Goal: Task Accomplishment & Management: Manage account settings

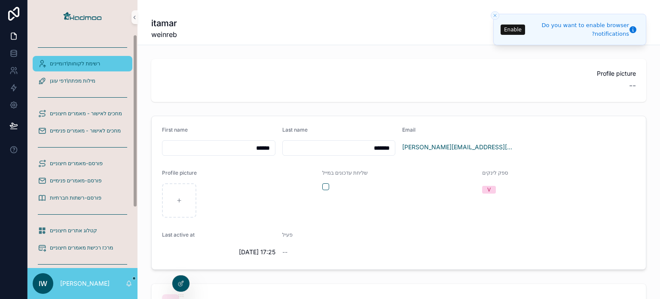
click at [75, 65] on span "רשימת לקוחות\דומיינים" at bounding box center [75, 63] width 50 height 7
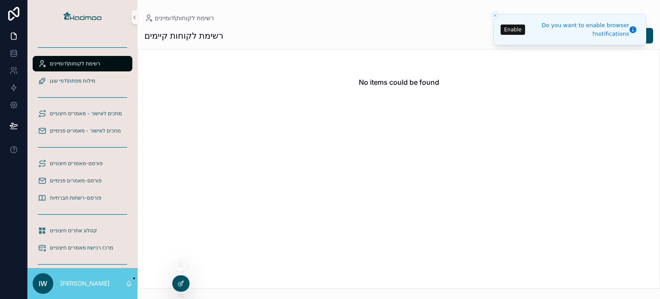
click at [176, 280] on div at bounding box center [180, 283] width 17 height 16
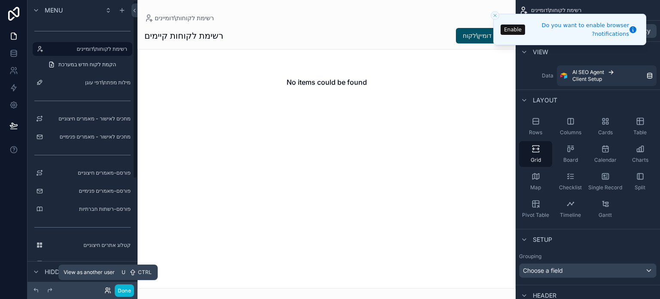
click at [110, 291] on icon at bounding box center [107, 290] width 7 height 7
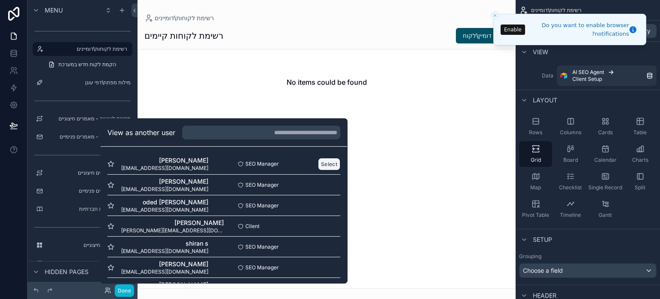
click at [326, 166] on button "Select" at bounding box center [329, 164] width 22 height 12
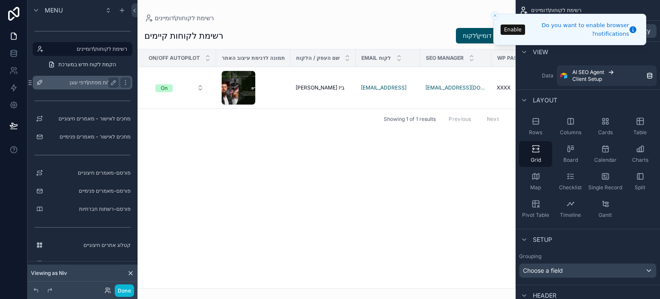
click at [86, 86] on label "מילות מפתח\דפי עוגן" at bounding box center [80, 82] width 69 height 7
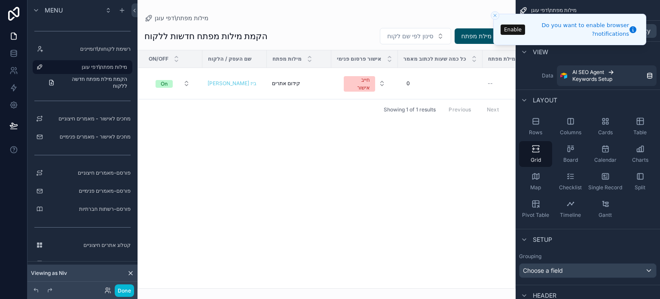
click at [289, 83] on div "scrollable content" at bounding box center [327, 149] width 378 height 299
click at [289, 83] on span "קידום אתרים" at bounding box center [286, 83] width 28 height 7
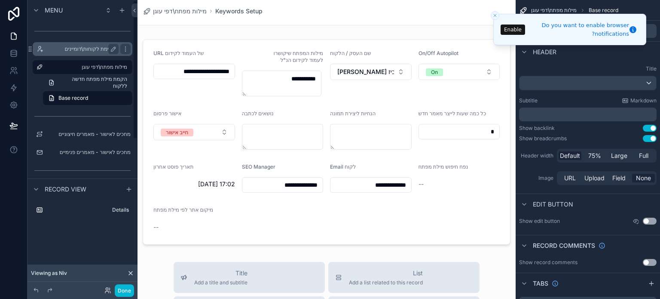
click at [99, 46] on label "רשימת לקוחות\דומיינים" at bounding box center [80, 49] width 69 height 7
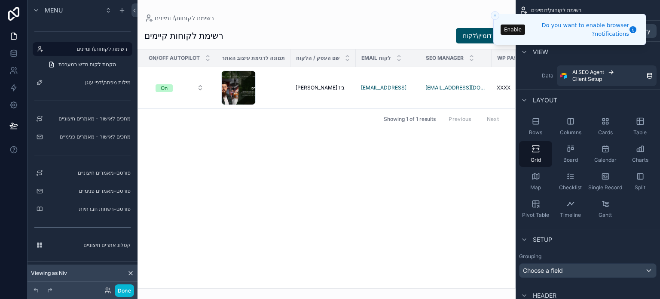
click at [297, 86] on div "scrollable content" at bounding box center [327, 149] width 378 height 299
click at [297, 86] on span "ניב ביז" at bounding box center [320, 87] width 49 height 7
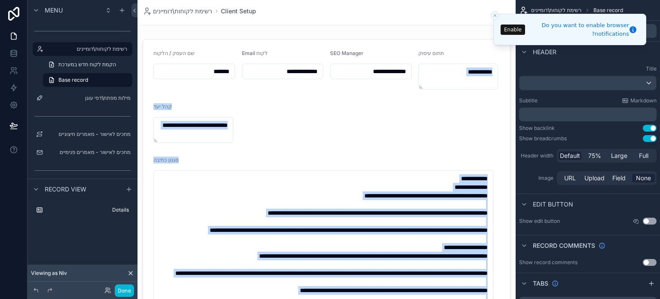
drag, startPoint x: 509, startPoint y: 67, endPoint x: 512, endPoint y: 112, distance: 45.7
click at [512, 112] on div "**********" at bounding box center [327, 149] width 378 height 299
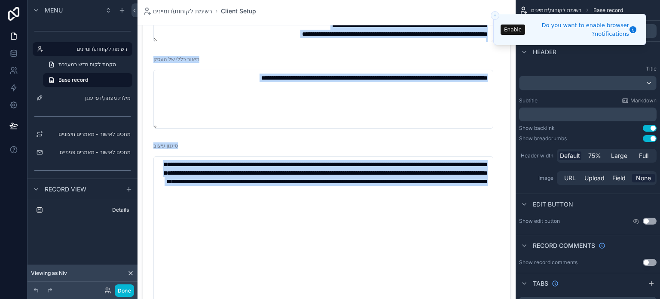
scroll to position [383, 0]
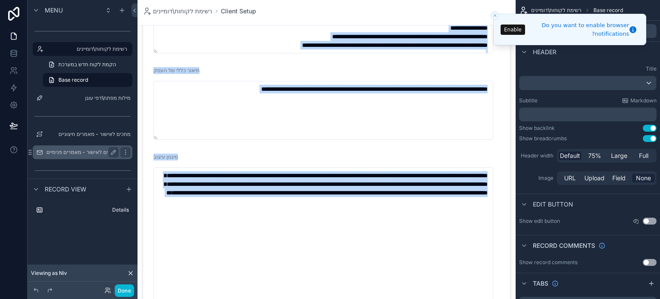
click at [83, 150] on label "מחכים לאישור - מאמרים פנימיים" at bounding box center [81, 152] width 71 height 7
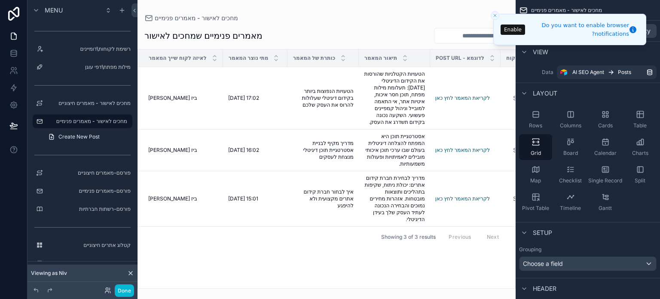
click at [458, 103] on div "scrollable content" at bounding box center [327, 149] width 378 height 299
click at [459, 101] on link "לקריאת המאמר לחץ כאן" at bounding box center [462, 98] width 55 height 6
click at [90, 67] on label "מילות מפתח\דפי עוגן" at bounding box center [80, 67] width 69 height 7
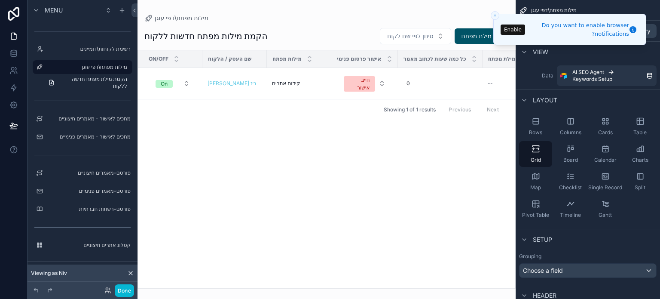
click at [291, 80] on div "scrollable content" at bounding box center [327, 149] width 378 height 299
click at [291, 80] on span "קידום אתרים" at bounding box center [286, 83] width 28 height 7
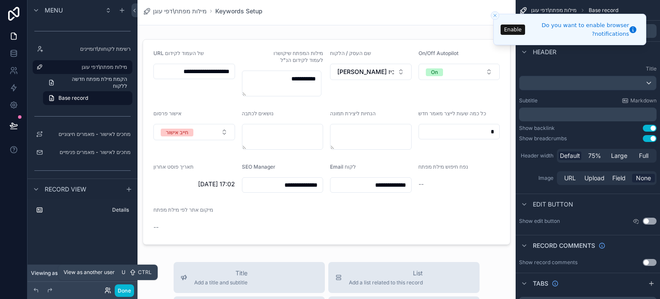
click at [107, 291] on icon at bounding box center [107, 290] width 7 height 7
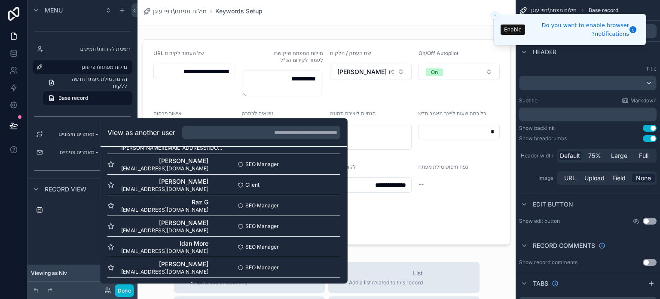
scroll to position [393, 0]
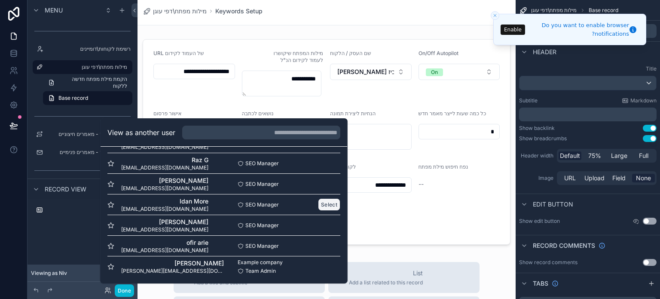
click at [326, 204] on button "Select" at bounding box center [329, 204] width 22 height 12
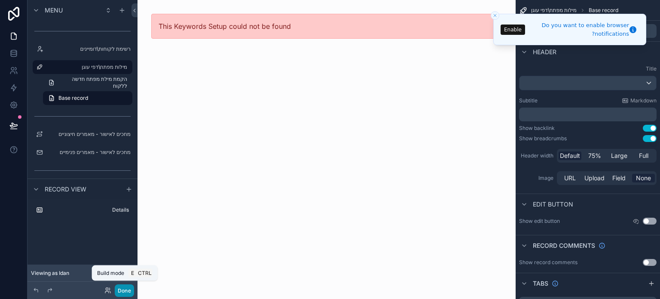
click at [122, 288] on button "Done" at bounding box center [124, 290] width 19 height 12
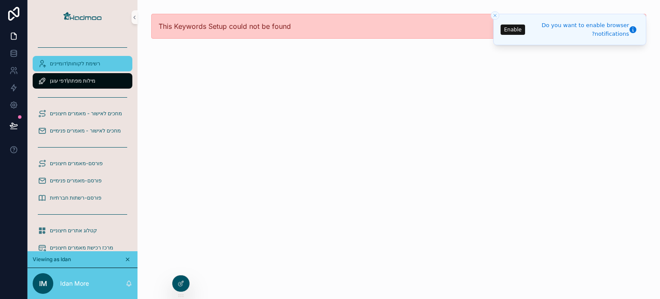
click at [93, 61] on span "רשימת לקוחות\דומיינים" at bounding box center [75, 63] width 50 height 7
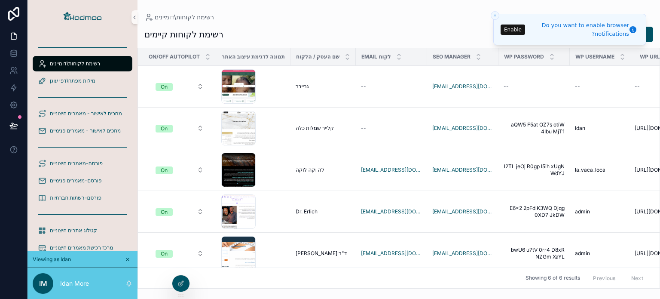
scroll to position [0, 44]
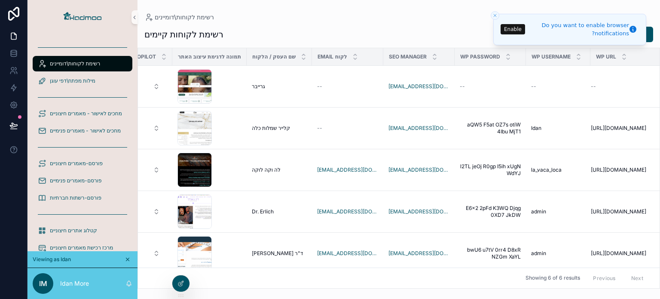
click at [511, 28] on button "Enable" at bounding box center [513, 29] width 25 height 10
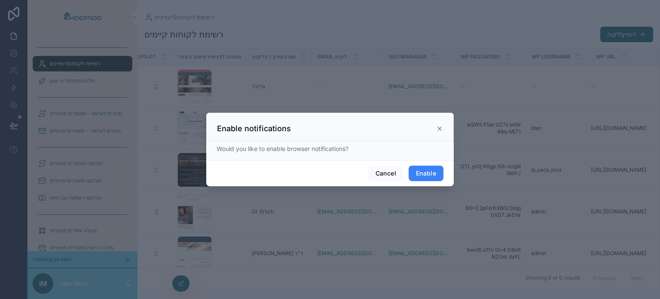
click at [432, 175] on button "Enable" at bounding box center [426, 172] width 35 height 15
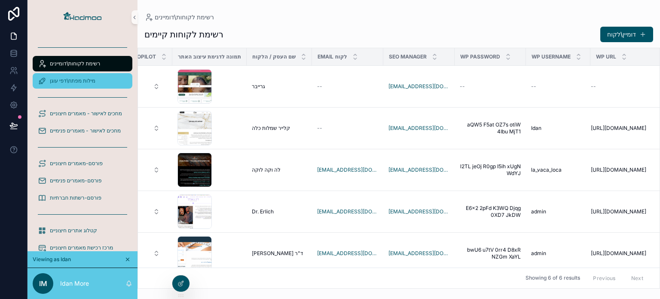
click at [83, 80] on span "מילות מפתח\דפי עוגן" at bounding box center [73, 80] width 46 height 7
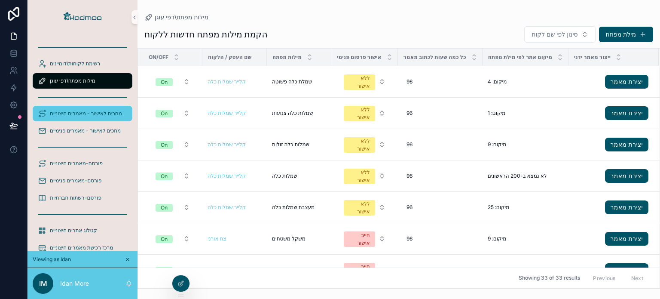
click at [111, 113] on span "מחכים לאישור - מאמרים חיצוניים" at bounding box center [86, 113] width 72 height 7
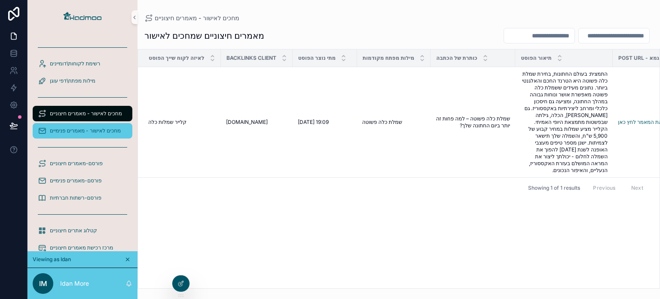
click at [105, 132] on span "מחכים לאישור - מאמרים פנימיים" at bounding box center [85, 130] width 71 height 7
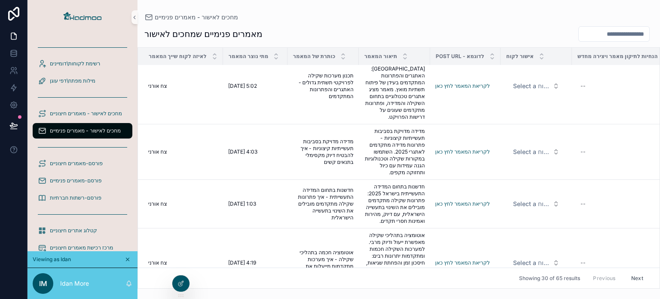
scroll to position [1844, 0]
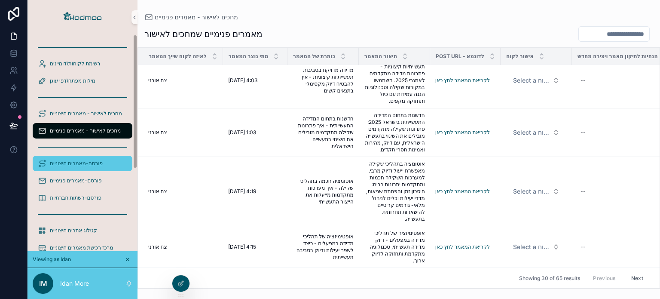
click at [91, 163] on span "פורסם-מאמרים חיצוניים" at bounding box center [76, 163] width 53 height 7
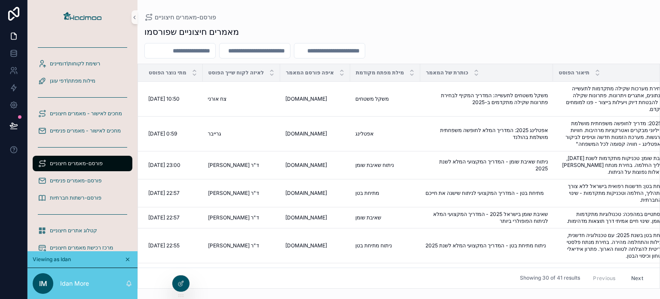
click at [215, 55] on input "scrollable content" at bounding box center [180, 51] width 70 height 12
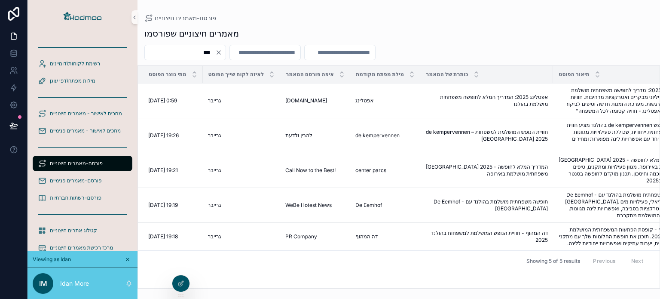
type input "***"
click at [215, 56] on input "***" at bounding box center [180, 52] width 70 height 12
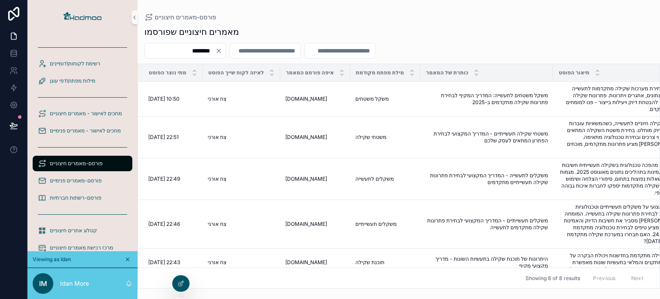
type input "********"
click at [215, 52] on input "********" at bounding box center [180, 51] width 70 height 12
click at [215, 48] on input "********" at bounding box center [180, 51] width 70 height 12
click at [221, 51] on icon "Clear" at bounding box center [218, 50] width 3 height 3
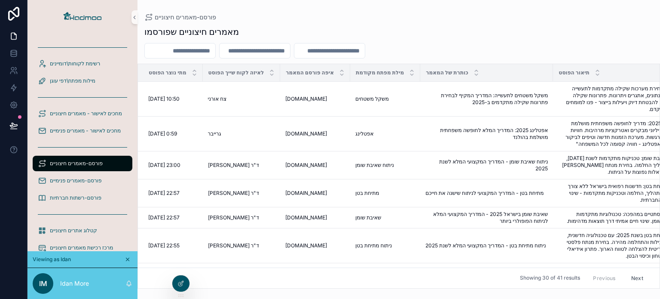
click at [241, 51] on div "scrollable content" at bounding box center [254, 50] width 71 height 15
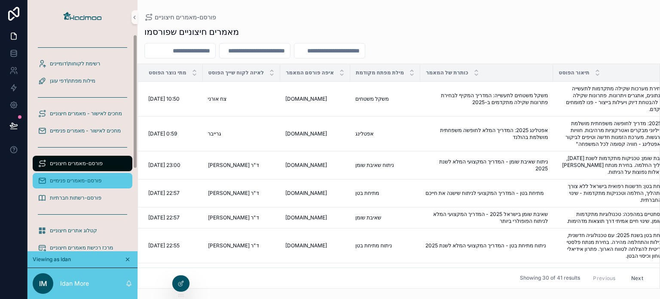
click at [98, 180] on span "פורסם-מאמרים פנימיים" at bounding box center [76, 180] width 52 height 7
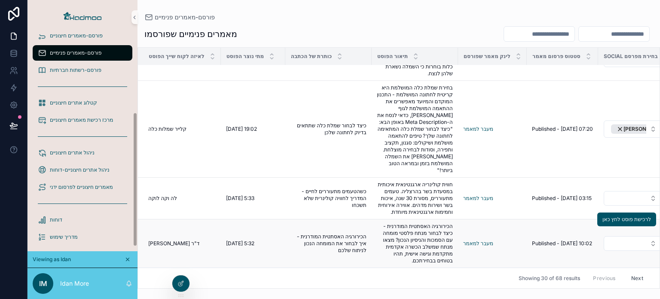
scroll to position [132, 0]
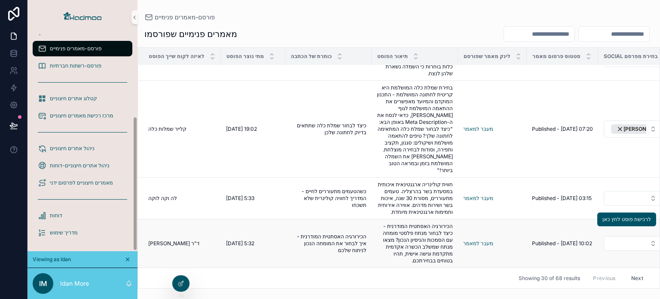
drag, startPoint x: 135, startPoint y: 151, endPoint x: 141, endPoint y: 245, distance: 94.7
click at [141, 245] on div "רשימת לקוחות\דומיינים מילות מפתח\דפי עוגן מחכים לאישור - מאמרים חיצוניים מחכים …" at bounding box center [344, 149] width 633 height 299
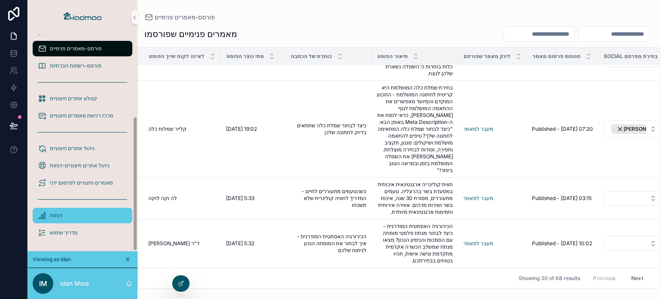
click at [64, 210] on div "דוחות" at bounding box center [82, 215] width 89 height 14
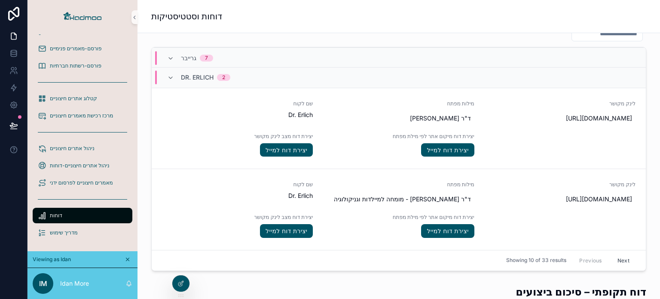
scroll to position [804, 0]
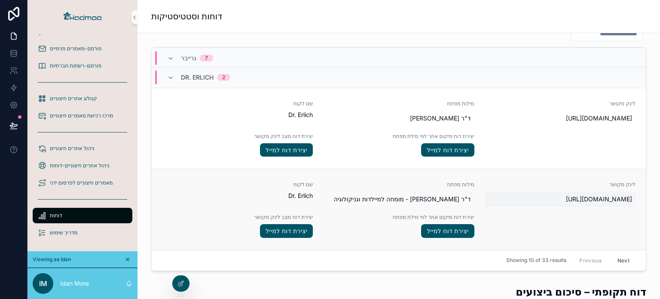
click at [585, 207] on div "https://erlik.co.il/" at bounding box center [560, 198] width 151 height 15
click at [606, 231] on div "שם לקוח Dr. Erlich מילות מפתח ד"ר ארליך - מומחה למיילדות וגניקולוגיה לינק מקושר…" at bounding box center [399, 209] width 474 height 57
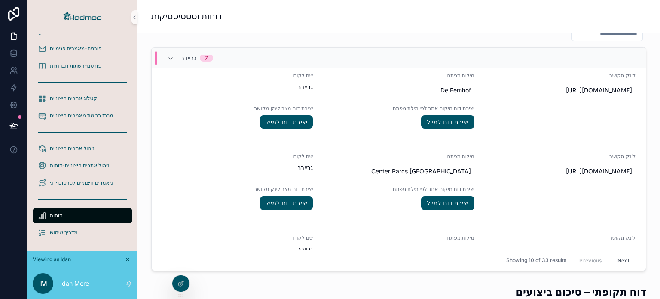
scroll to position [187, 0]
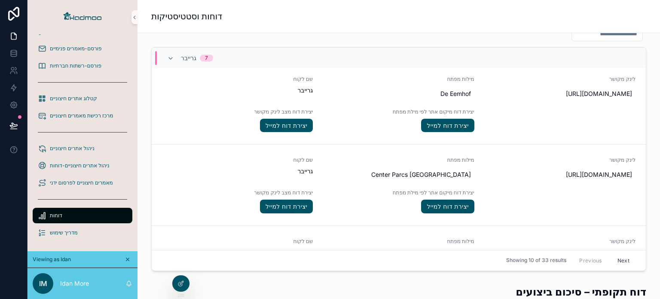
drag, startPoint x: 650, startPoint y: 183, endPoint x: 659, endPoint y: 233, distance: 51.4
click at [659, 233] on div "דוחות וסטטיסטיקות סקירת מאמרים לפי תאריך כאן תוכלו לראות כמה מאמרים נוצרו ופורס…" at bounding box center [399, 149] width 523 height 299
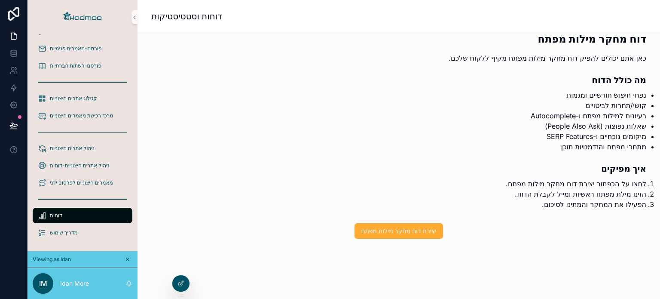
scroll to position [1676, 0]
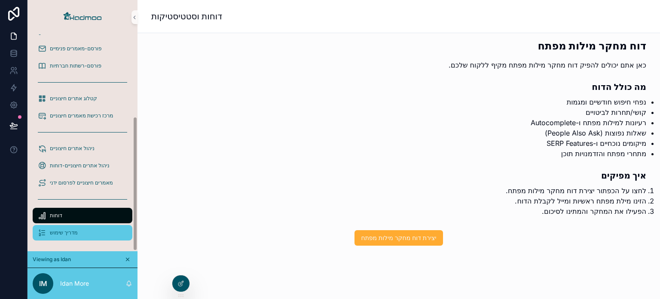
click at [60, 233] on span "מדריך שימוש" at bounding box center [64, 232] width 28 height 7
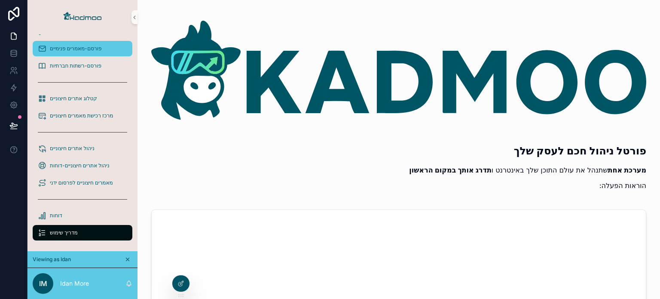
click at [87, 53] on div "פורסם-מאמרים פנימיים" at bounding box center [82, 49] width 89 height 14
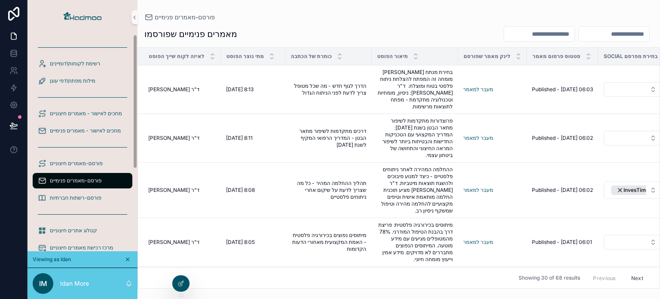
drag, startPoint x: 134, startPoint y: 212, endPoint x: 135, endPoint y: 106, distance: 106.2
click at [135, 106] on div "רשימת לקוחות\דומיינים מילות מפתח\דפי עוגן מחכים לאישור - מאמרים חיצוניים מחכים …" at bounding box center [83, 142] width 110 height 217
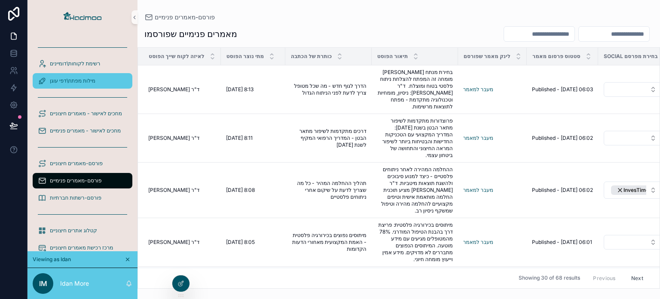
click at [95, 74] on div "מילות מפתח\דפי עוגן" at bounding box center [82, 81] width 89 height 14
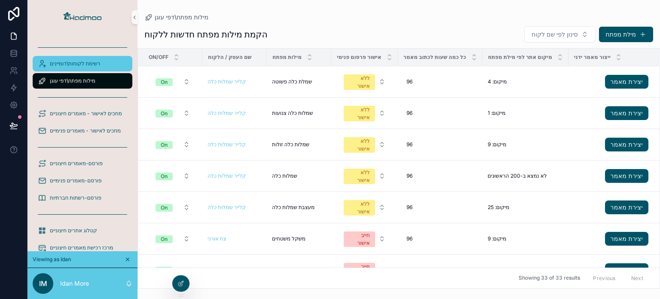
click at [95, 61] on span "רשימת לקוחות\דומיינים" at bounding box center [75, 63] width 50 height 7
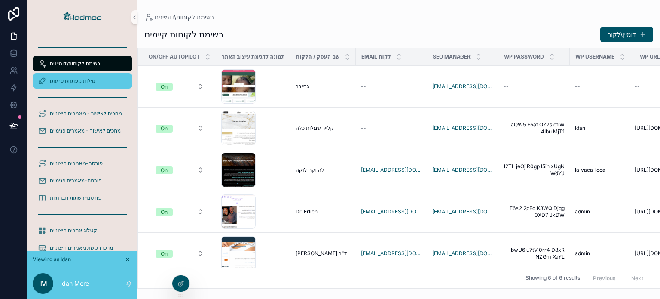
click at [91, 77] on span "מילות מפתח\דפי עוגן" at bounding box center [73, 80] width 46 height 7
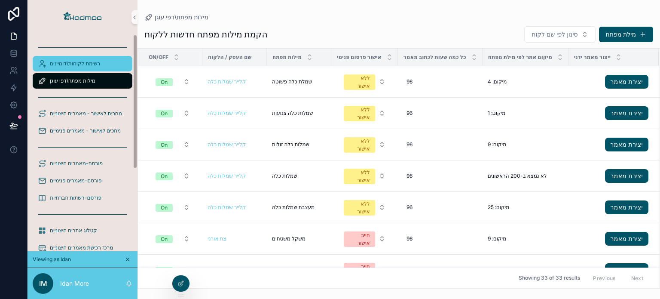
click at [82, 59] on div "רשימת לקוחות\דומיינים" at bounding box center [82, 64] width 89 height 14
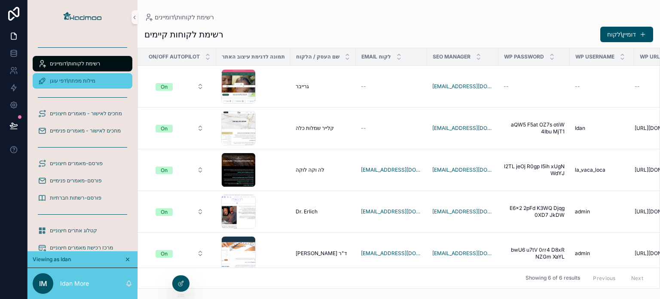
click at [95, 79] on span "מילות מפתח\דפי עוגן" at bounding box center [73, 80] width 46 height 7
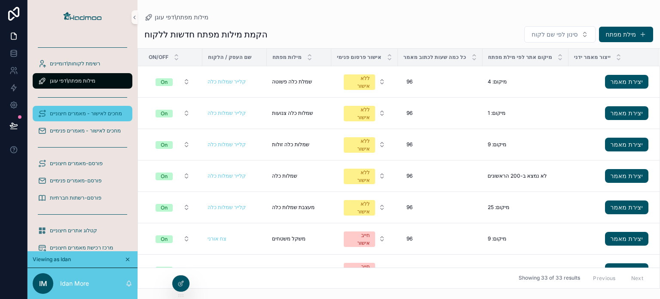
click at [101, 112] on span "מחכים לאישור - מאמרים חיצוניים" at bounding box center [86, 113] width 72 height 7
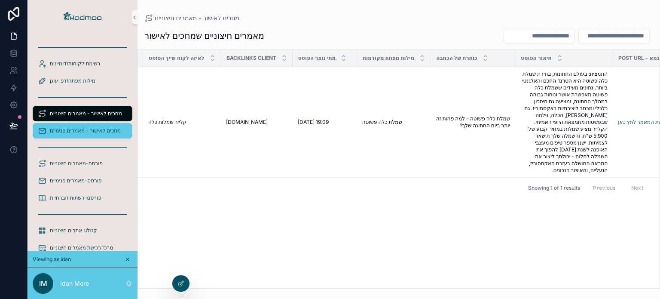
click at [101, 130] on span "מחכים לאישור - מאמרים פנימיים" at bounding box center [85, 130] width 71 height 7
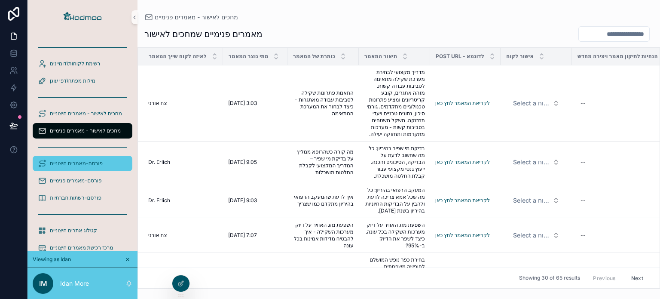
click at [94, 166] on span "פורסם-מאמרים חיצוניים" at bounding box center [76, 163] width 53 height 7
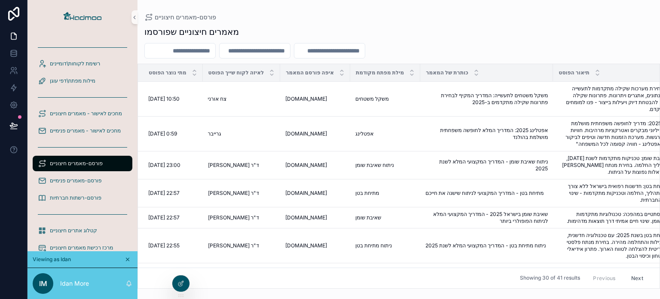
click at [199, 51] on input "scrollable content" at bounding box center [180, 51] width 70 height 12
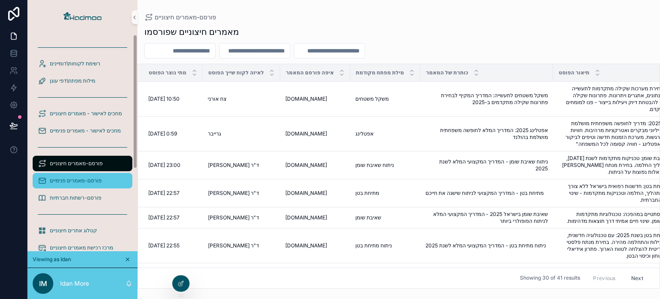
click at [104, 176] on div "פורסם-מאמרים פנימיים" at bounding box center [82, 181] width 89 height 14
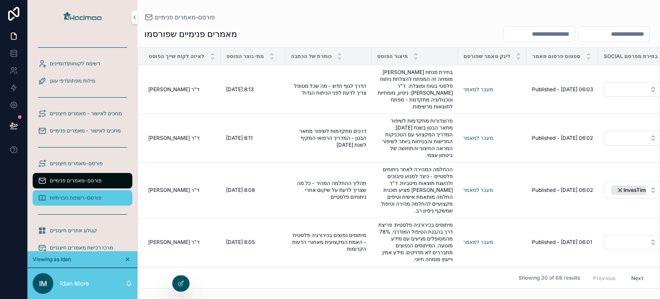
click at [95, 199] on span "פורסם-רשתות חברתיות" at bounding box center [76, 197] width 52 height 7
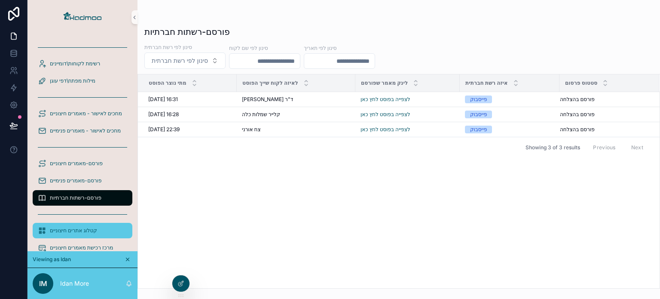
click at [86, 235] on div "קטלוג אתרים חיצוניים" at bounding box center [82, 231] width 89 height 14
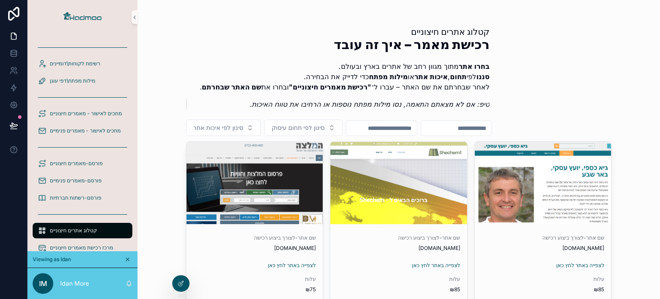
drag, startPoint x: 653, startPoint y: 25, endPoint x: 653, endPoint y: 38, distance: 12.9
click at [653, 38] on div "קטלוג אתרים חיצוניים רכישת מאמר – איך זה עובד בחרו אתר מתוך מגוון רחב של אתרים …" at bounding box center [399, 149] width 523 height 299
click at [181, 268] on icon at bounding box center [181, 264] width 7 height 7
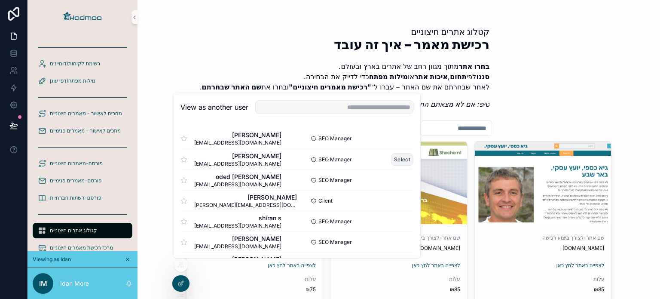
click at [405, 159] on button "Select" at bounding box center [402, 159] width 22 height 12
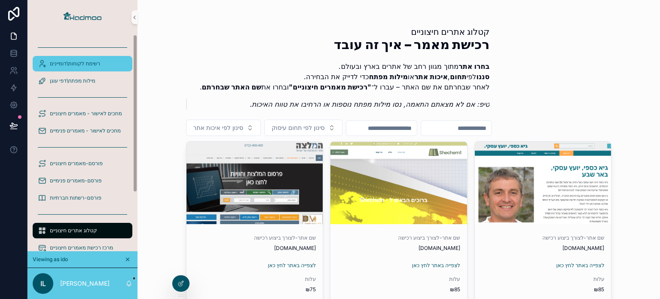
click at [95, 61] on span "רשימת לקוחות\דומיינים" at bounding box center [75, 63] width 50 height 7
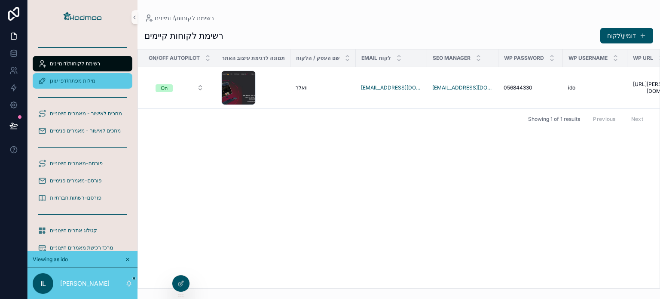
click at [90, 83] on span "מילות מפתח\דפי עוגן" at bounding box center [73, 80] width 46 height 7
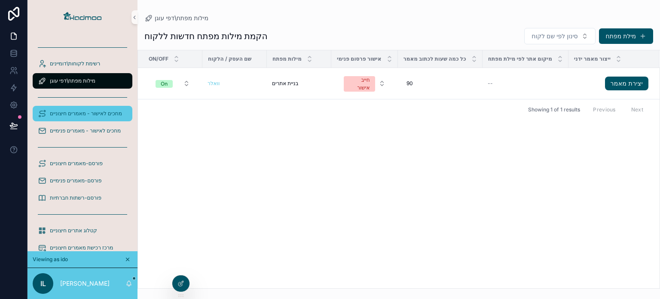
click at [94, 113] on span "מחכים לאישור - מאמרים חיצוניים" at bounding box center [86, 113] width 72 height 7
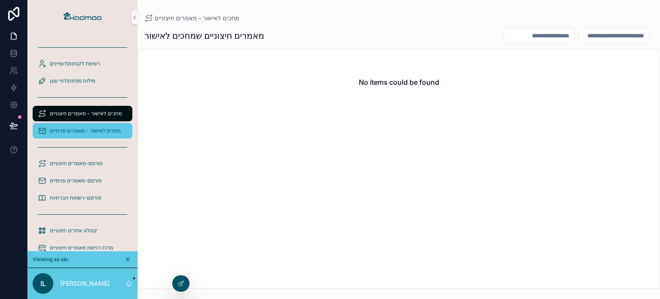
click at [92, 132] on span "מחכים לאישור - מאמרים פנימיים" at bounding box center [85, 130] width 71 height 7
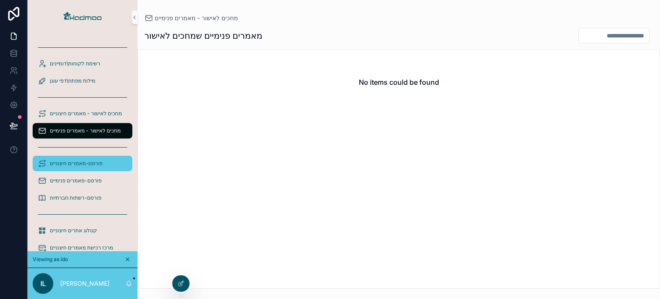
click at [92, 165] on span "פורסם-מאמרים חיצוניים" at bounding box center [76, 163] width 53 height 7
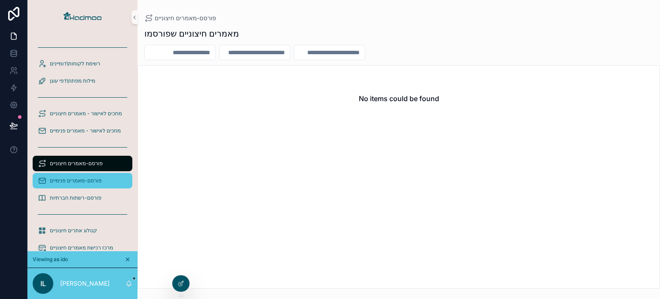
click at [90, 182] on span "פורסם-מאמרים פנימיים" at bounding box center [76, 180] width 52 height 7
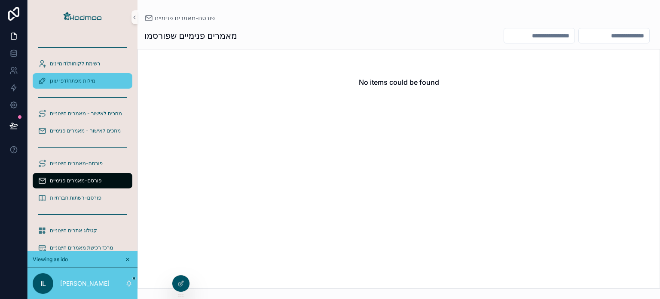
click at [96, 75] on div "מילות מפתח\דפי עוגן" at bounding box center [82, 81] width 89 height 14
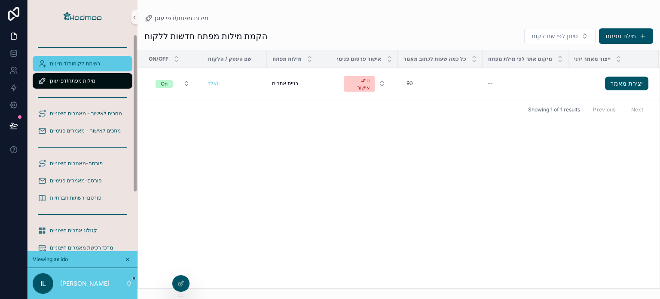
click at [81, 62] on span "רשימת לקוחות\דומיינים" at bounding box center [75, 63] width 50 height 7
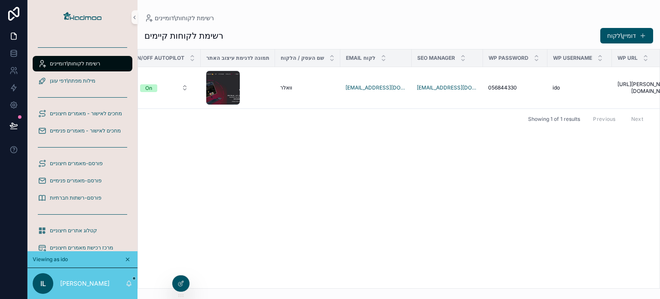
scroll to position [0, 17]
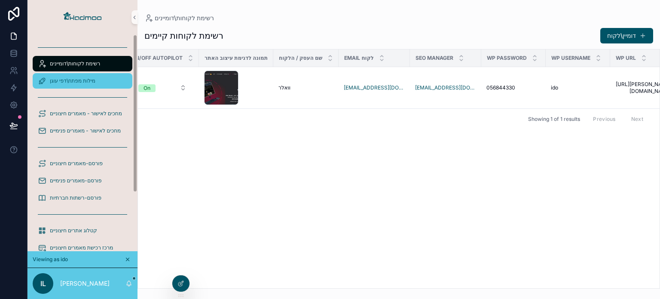
click at [77, 86] on div "מילות מפתח\דפי עוגן" at bounding box center [82, 81] width 89 height 14
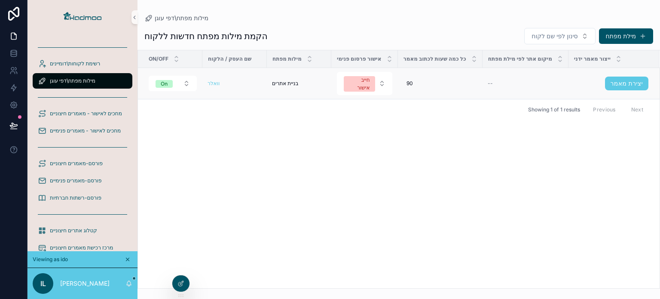
click at [623, 81] on link "יצירת מאמר" at bounding box center [626, 84] width 43 height 14
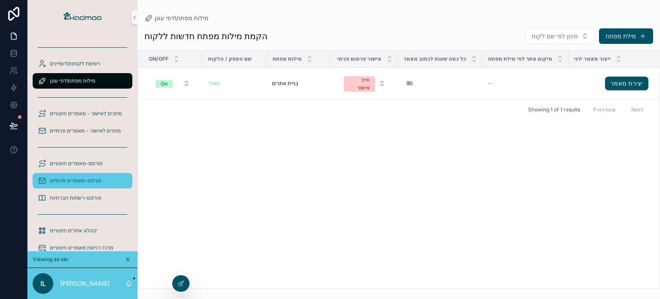
click at [85, 178] on span "פורסם-מאמרים פנימיים" at bounding box center [76, 180] width 52 height 7
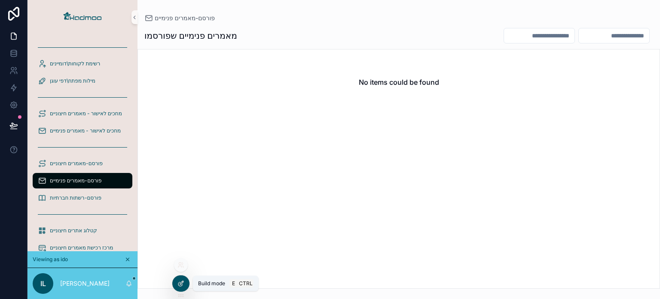
click at [179, 284] on icon at bounding box center [181, 283] width 7 height 7
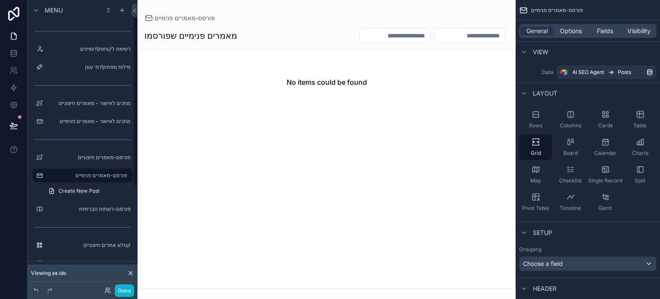
scroll to position [21, 0]
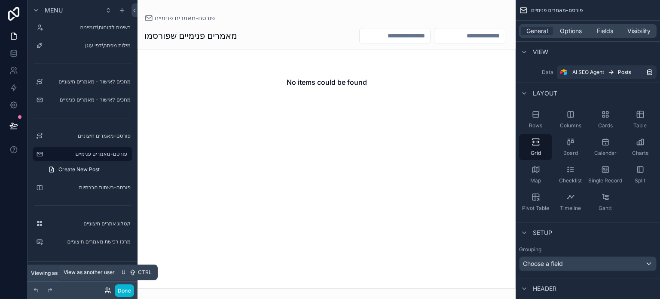
click at [107, 290] on icon at bounding box center [107, 289] width 2 height 2
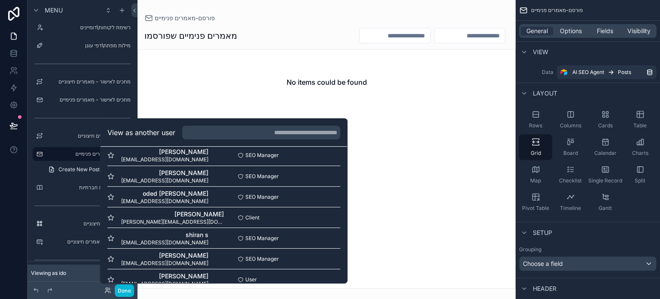
scroll to position [10, 0]
click at [325, 193] on button "Select" at bounding box center [329, 195] width 22 height 12
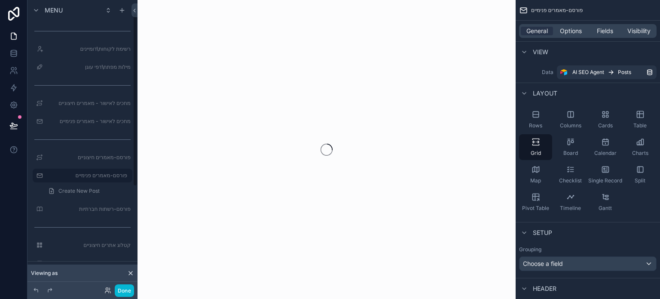
scroll to position [21, 0]
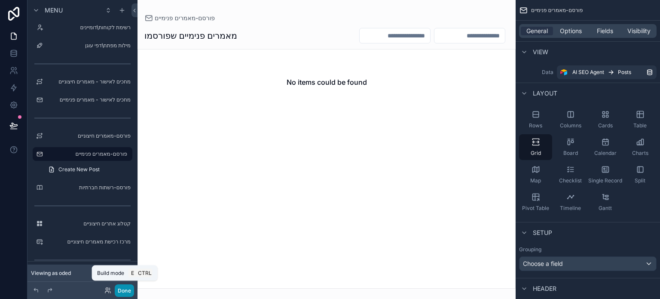
click at [122, 289] on button "Done" at bounding box center [124, 290] width 19 height 12
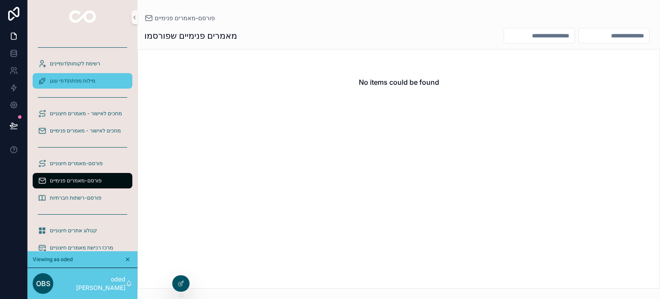
click at [77, 78] on span "מילות מפתח\דפי עוגן" at bounding box center [73, 80] width 46 height 7
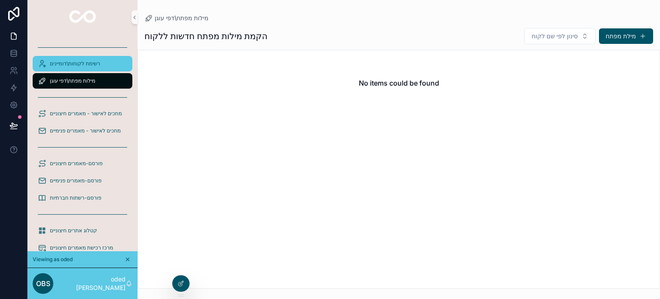
click at [77, 66] on span "רשימת לקוחות\דומיינים" at bounding box center [75, 63] width 50 height 7
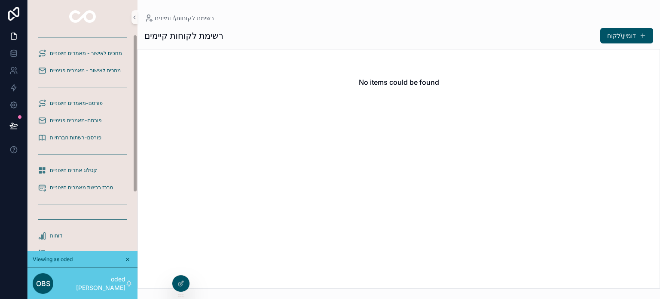
scroll to position [80, 0]
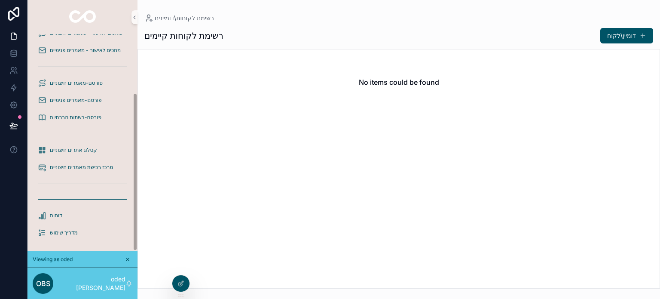
drag, startPoint x: 135, startPoint y: 106, endPoint x: 133, endPoint y: 200, distance: 94.6
click at [133, 200] on div "רשימת לקוחות\דומיינים מילות מפתח\דפי עוגן מחכים לאישור - מאמרים חיצוניים מחכים …" at bounding box center [83, 142] width 110 height 217
click at [95, 287] on p "oded [PERSON_NAME]" at bounding box center [92, 283] width 65 height 17
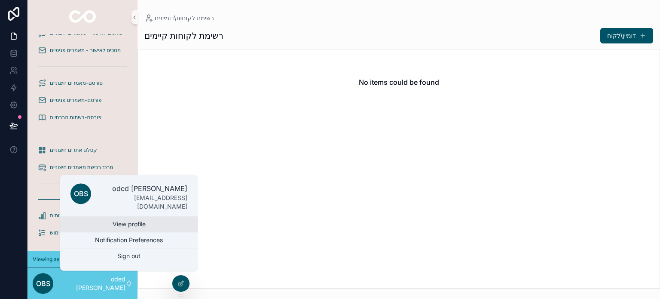
click at [111, 223] on link "View profile" at bounding box center [129, 223] width 138 height 15
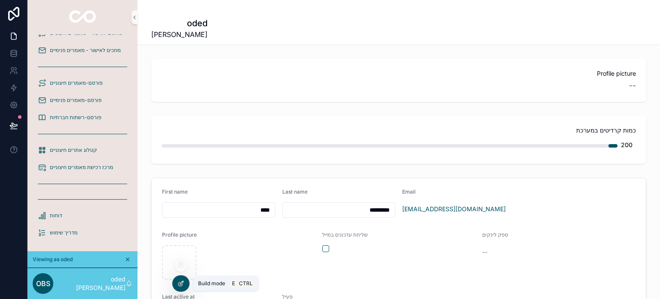
click at [184, 285] on icon at bounding box center [181, 283] width 7 height 7
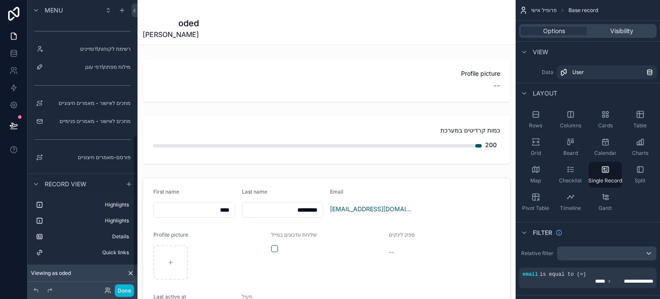
scroll to position [276, 0]
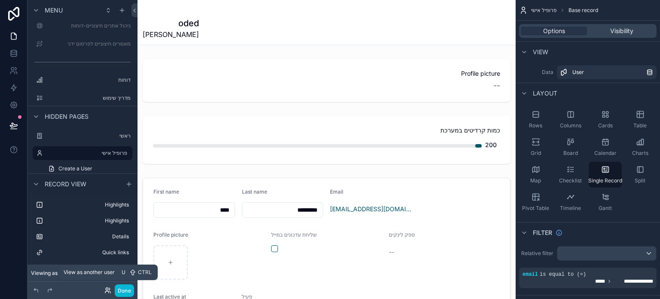
click at [108, 290] on icon at bounding box center [107, 290] width 7 height 7
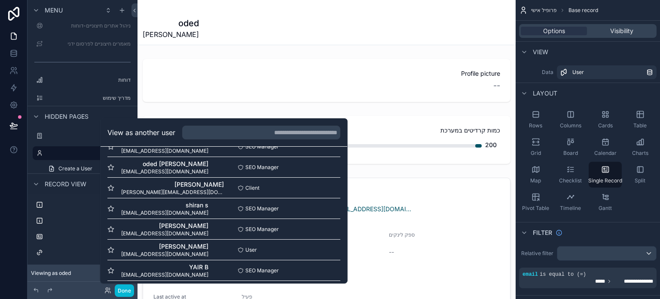
scroll to position [43, 0]
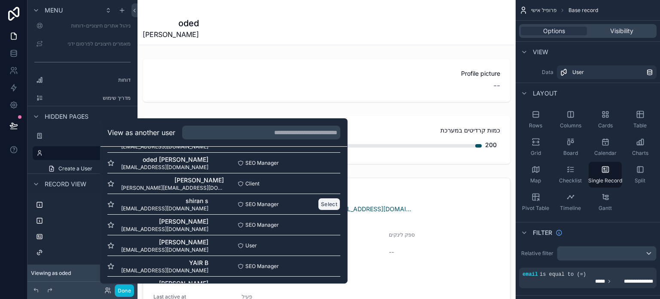
click at [327, 203] on button "Select" at bounding box center [329, 204] width 22 height 12
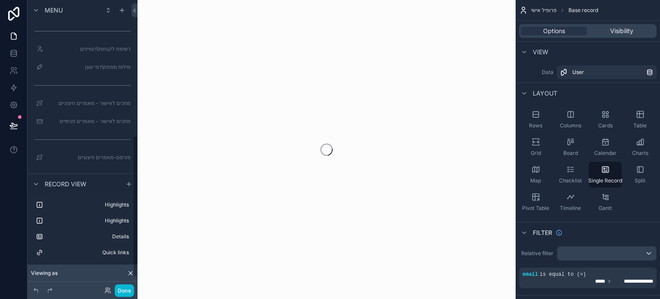
scroll to position [276, 0]
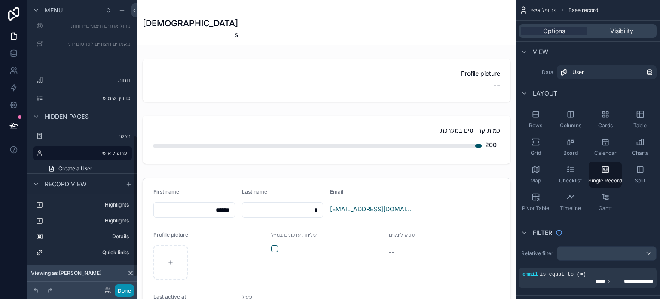
click at [124, 291] on button "Done" at bounding box center [124, 290] width 19 height 12
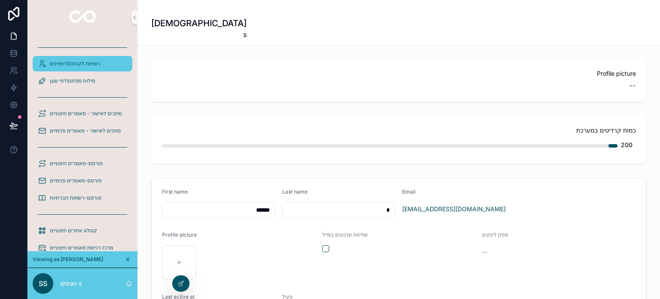
click at [93, 64] on span "רשימת לקוחות\דומיינים" at bounding box center [75, 63] width 50 height 7
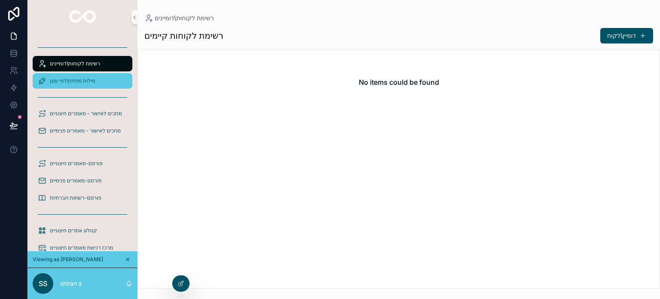
click at [91, 76] on div "מילות מפתח\דפי עוגן" at bounding box center [82, 81] width 89 height 14
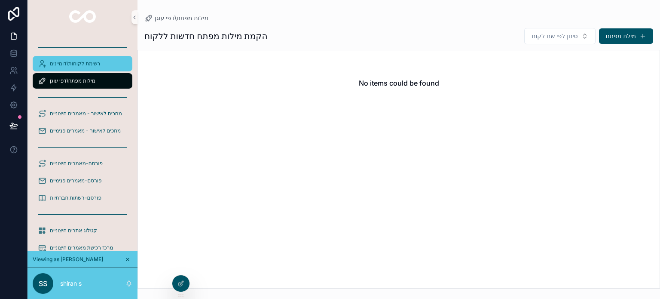
click at [91, 66] on span "רשימת לקוחות\דומיינים" at bounding box center [75, 63] width 50 height 7
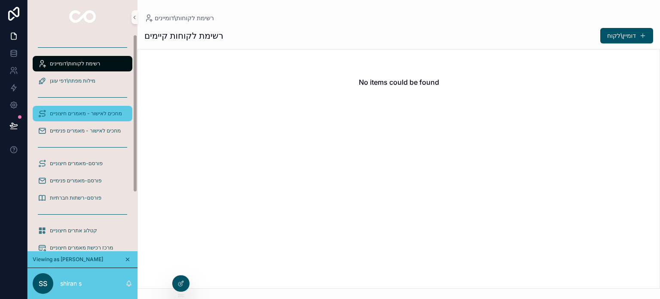
click at [109, 114] on span "מחכים לאישור - מאמרים חיצוניים" at bounding box center [86, 113] width 72 height 7
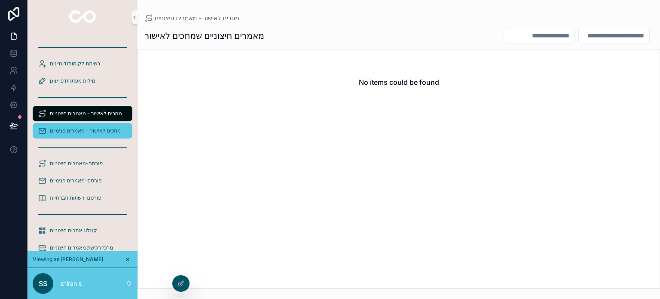
click at [103, 134] on div "מחכים לאישור - מאמרים פנימיים" at bounding box center [82, 131] width 89 height 14
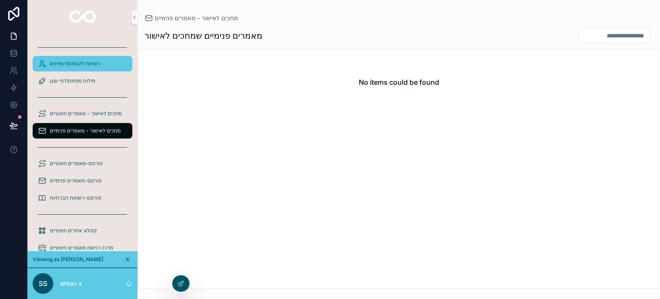
click at [89, 63] on span "רשימת לקוחות\דומיינים" at bounding box center [75, 63] width 50 height 7
